Goal: Find specific page/section

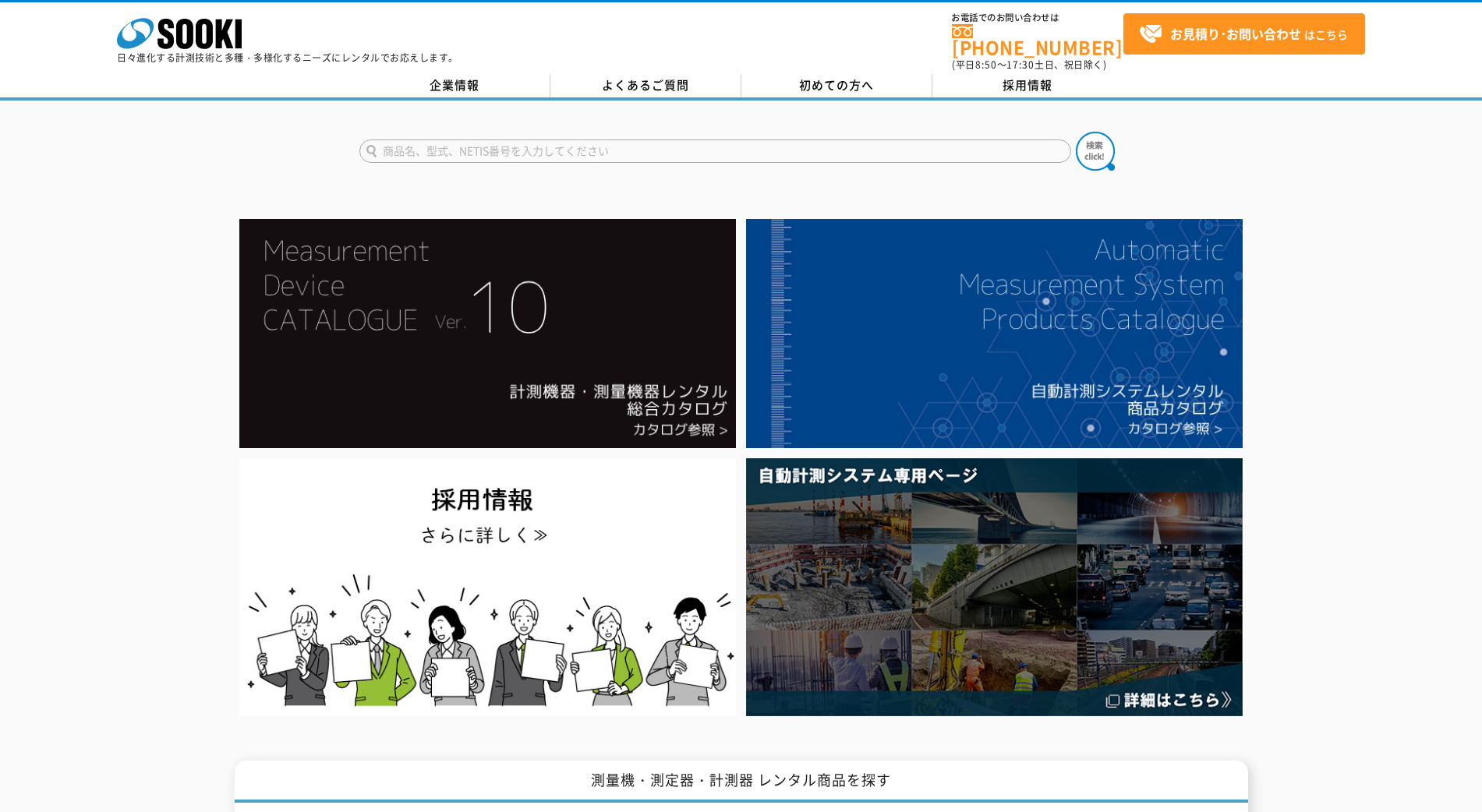
click at [517, 148] on input "text" at bounding box center [715, 151] width 712 height 24
click at [509, 149] on input "RLP25" at bounding box center [715, 151] width 712 height 24
type input "RLP25T"
click at [1076, 132] on button at bounding box center [1095, 151] width 39 height 39
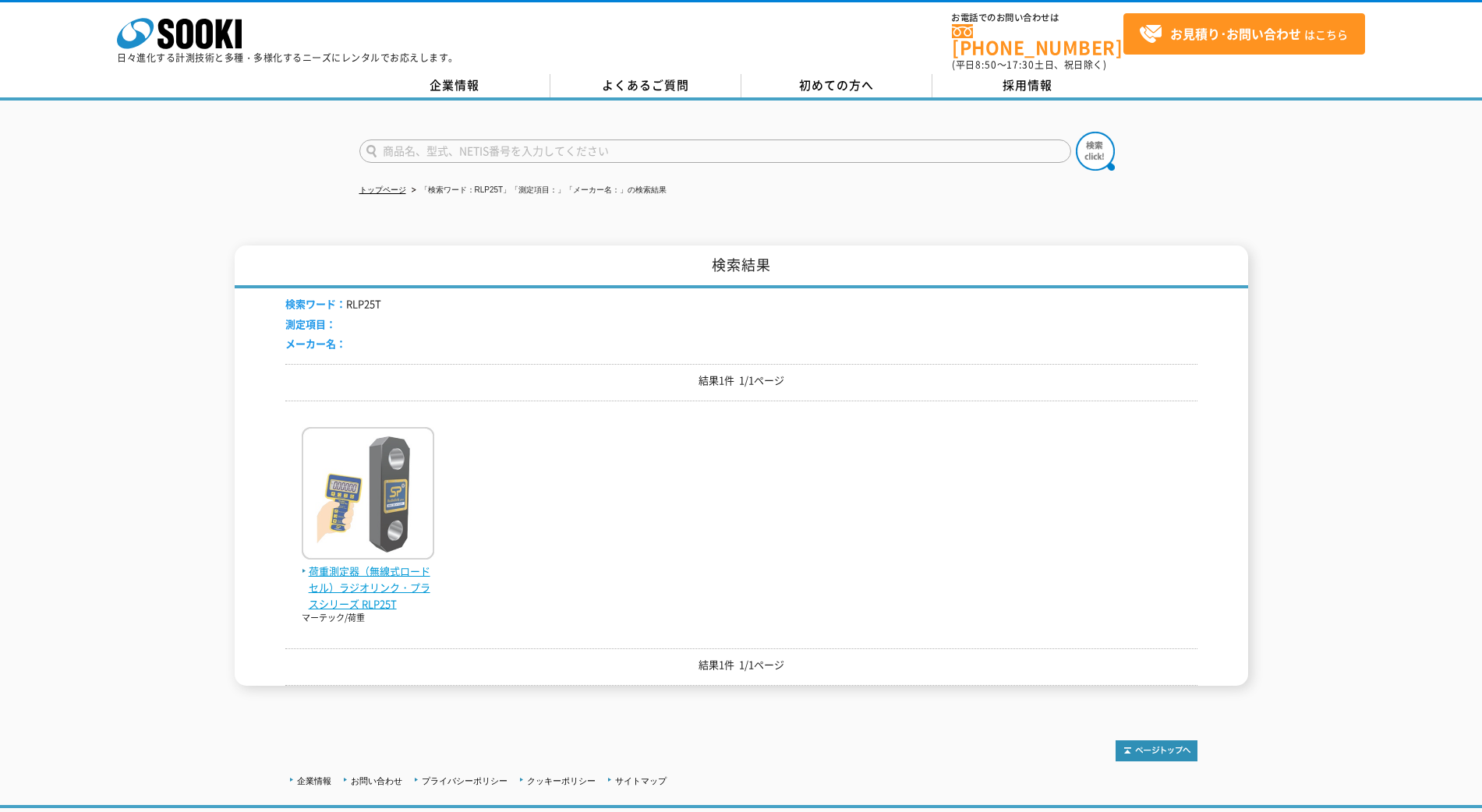
click at [372, 504] on img at bounding box center [367, 495] width 133 height 137
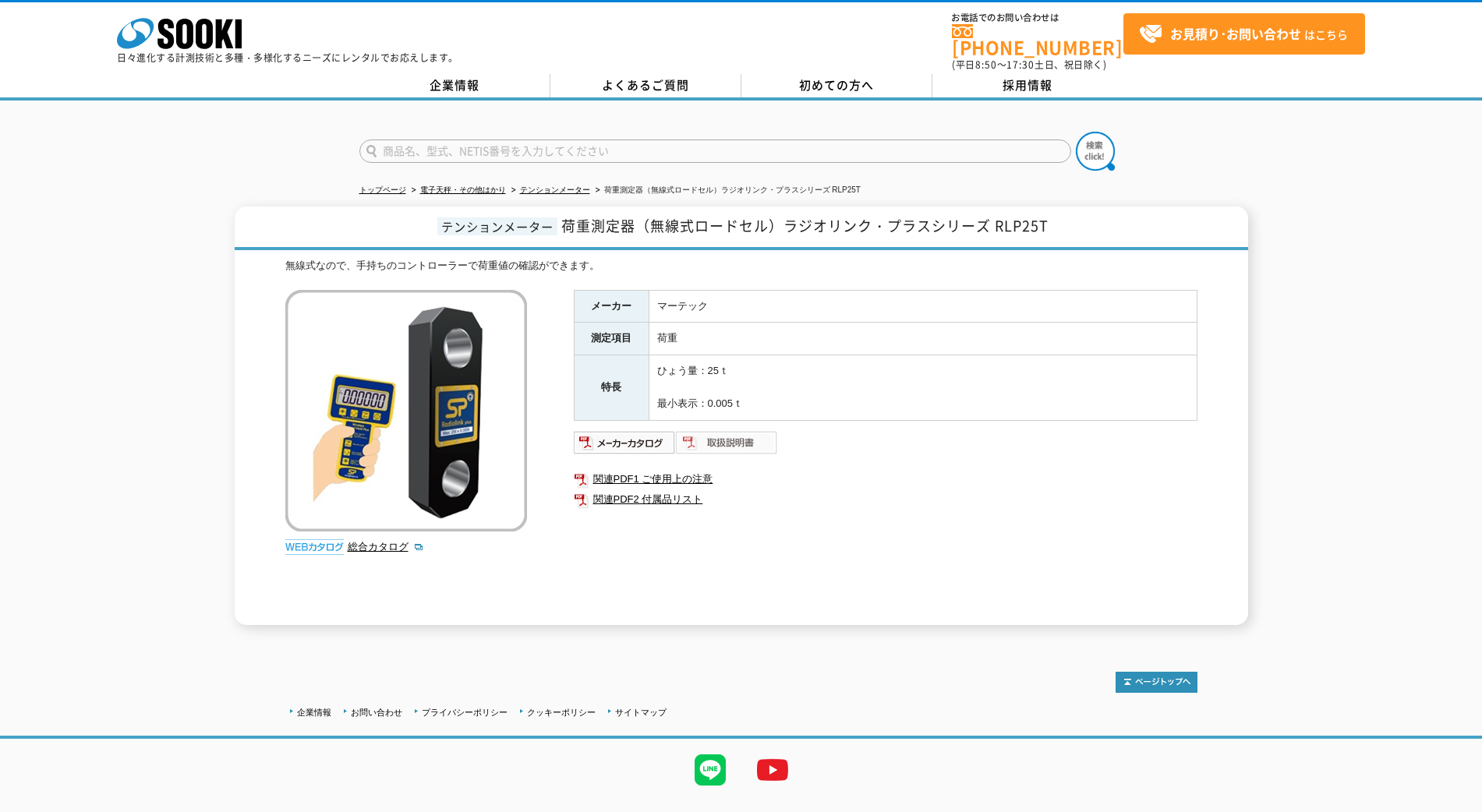
click at [732, 432] on img at bounding box center [727, 443] width 102 height 25
